Goal: Information Seeking & Learning: Find specific fact

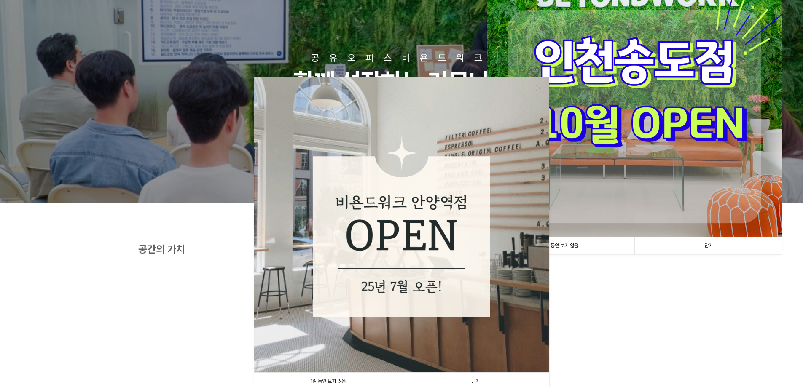
scroll to position [126, 0]
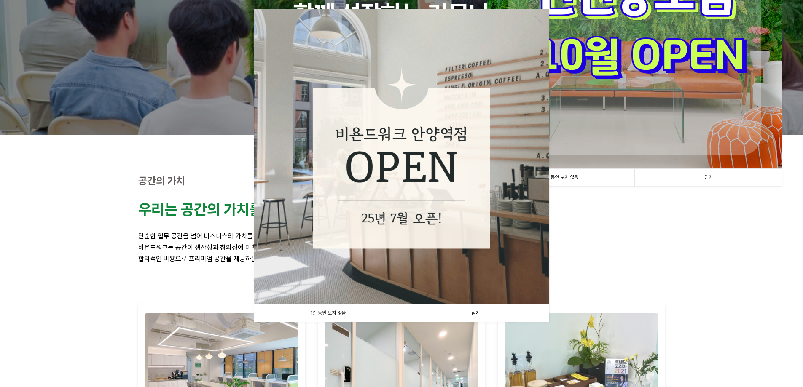
click at [478, 311] on link "닫기" at bounding box center [476, 313] width 148 height 17
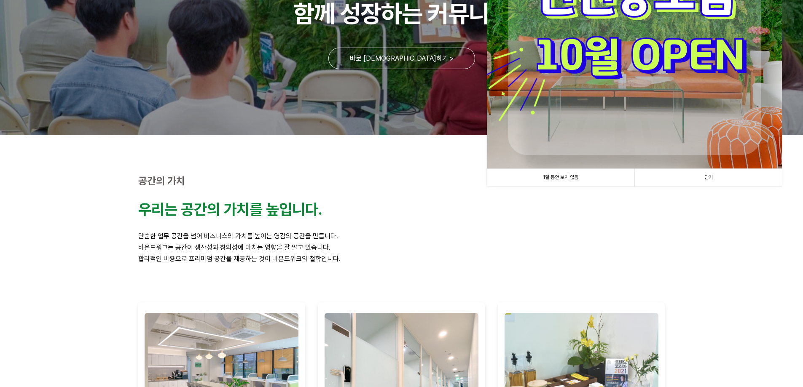
click at [488, 172] on link "닫기" at bounding box center [708, 177] width 148 height 17
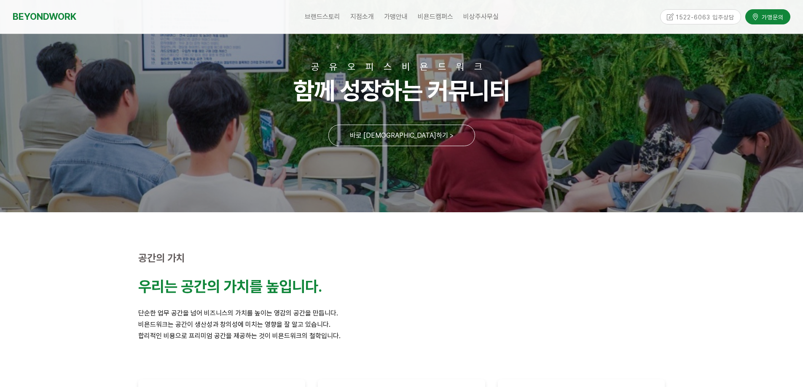
scroll to position [0, 0]
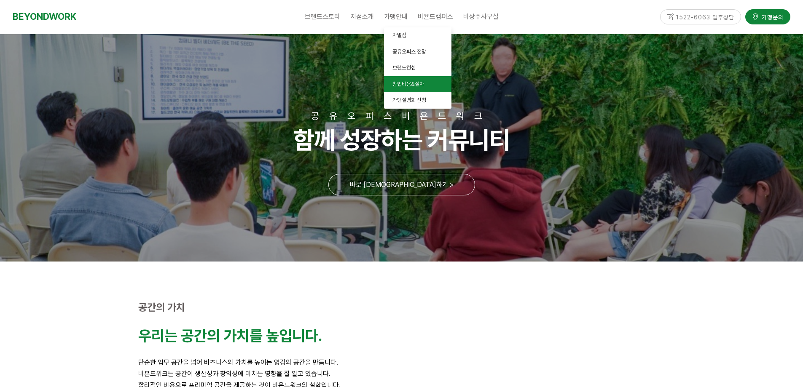
click at [425, 77] on link "창업비용&절차" at bounding box center [417, 84] width 67 height 16
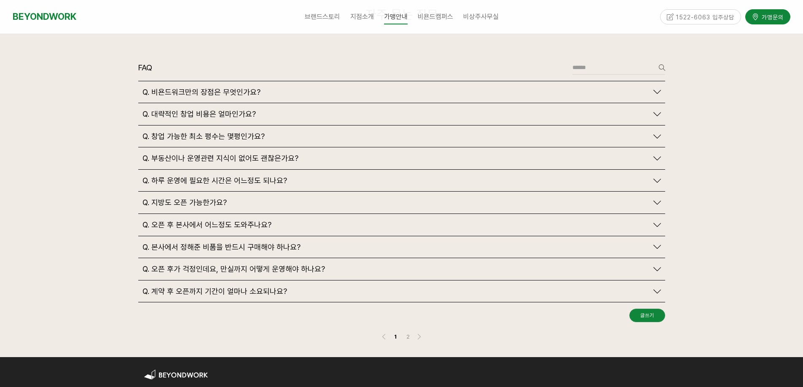
scroll to position [1954, 0]
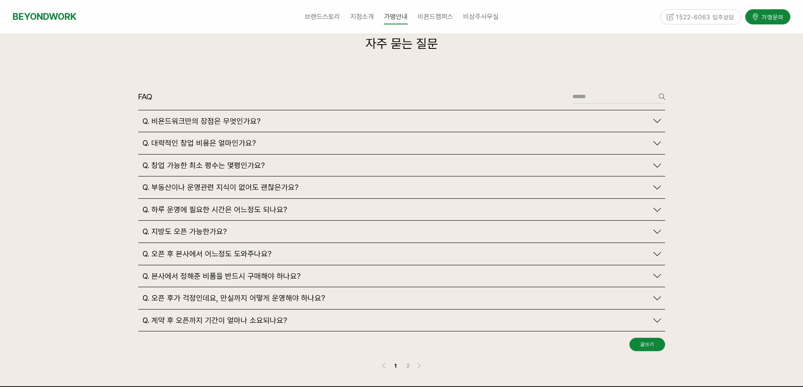
click at [236, 139] on span "Q. 대략적인 창업 비용은 얼마인가요?" at bounding box center [198, 143] width 113 height 9
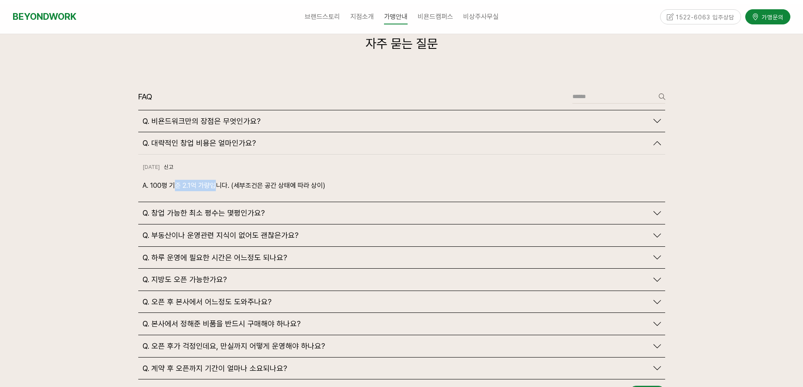
drag, startPoint x: 173, startPoint y: 167, endPoint x: 285, endPoint y: 166, distance: 111.7
click at [249, 180] on p "A. 100평 기준 2.1억 가량입니다. (세부조건은 공간 상태에 따라 상이)" at bounding box center [401, 185] width 519 height 11
click at [287, 180] on p "A. 100평 기준 2.1억 가량입니다. (세부조건은 공간 상태에 따라 상이)" at bounding box center [401, 185] width 519 height 11
